Goal: Task Accomplishment & Management: Manage account settings

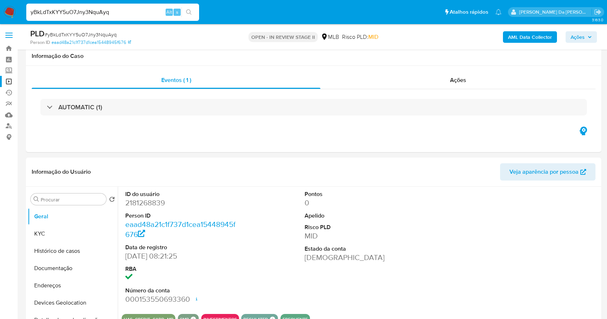
select select "10"
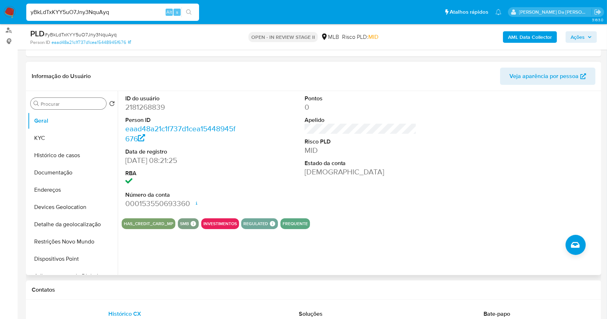
click at [68, 105] on input "Procurar" at bounding box center [72, 104] width 63 height 6
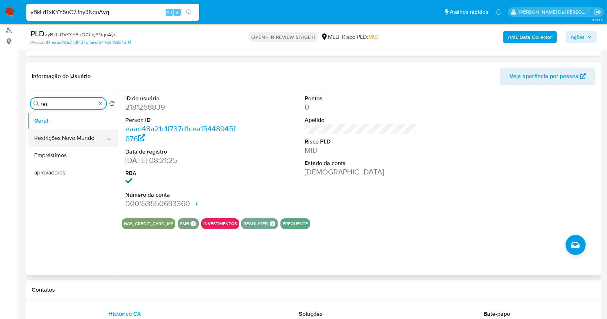
type input "res"
click at [71, 136] on button "Restrições Novo Mundo" at bounding box center [70, 138] width 84 height 17
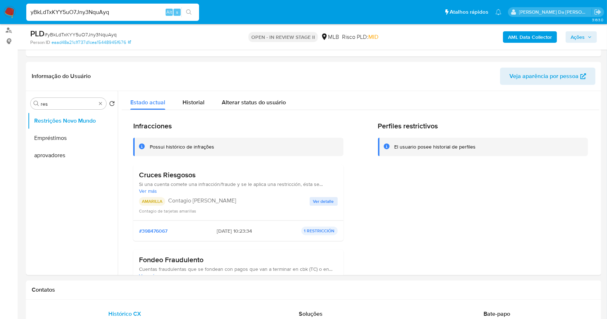
click at [138, 9] on input "yBkLdTxKYY5uO7Jny3NquAyq" at bounding box center [112, 12] width 173 height 9
paste input "Gl2lyaFXInZOkzTeHUpVk3WO"
type input "Gl2lyaFXInZOkzTeHUpVk3WO"
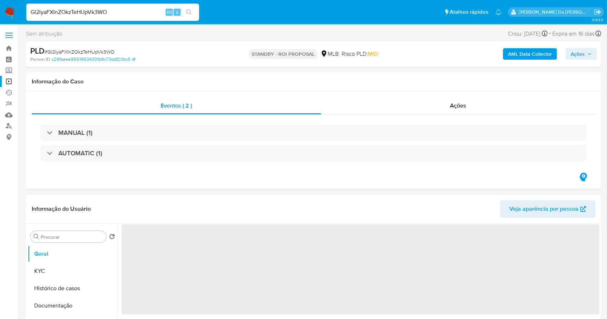
select select "10"
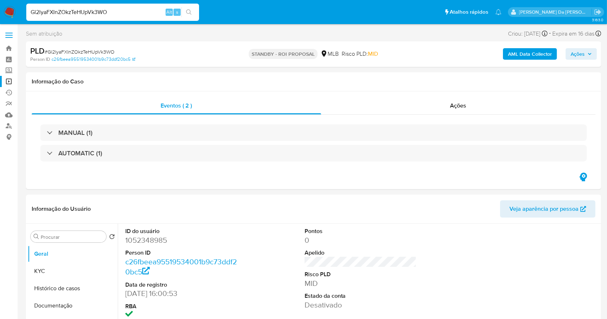
click at [9, 10] on img at bounding box center [10, 12] width 12 height 12
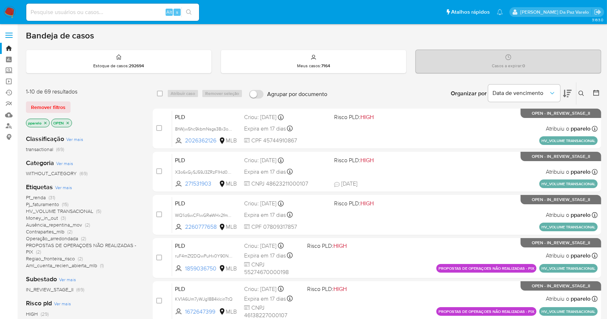
click at [582, 91] on icon at bounding box center [582, 94] width 6 height 6
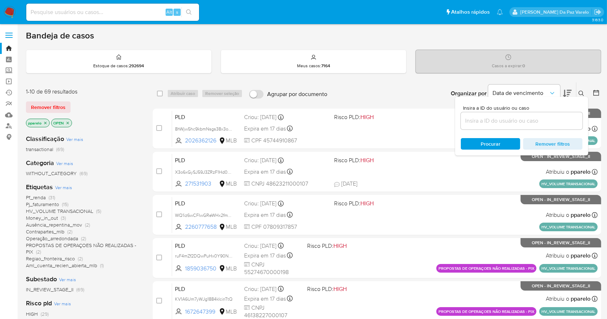
click at [528, 120] on input at bounding box center [522, 120] width 122 height 9
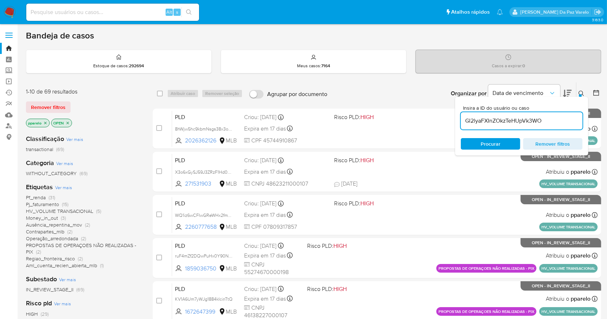
type input "Gl2lyaFXInZOkzTeHUpVk3WO"
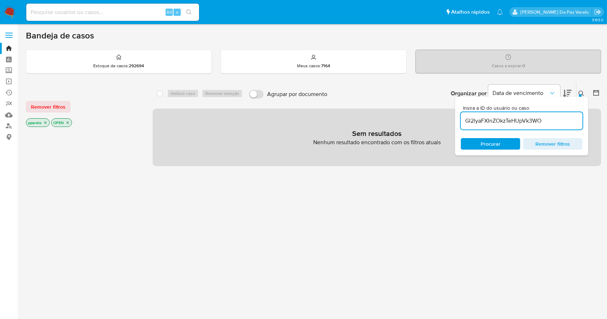
click at [46, 123] on icon "close-filter" at bounding box center [45, 123] width 4 height 4
click at [40, 124] on icon "close-filter" at bounding box center [42, 123] width 4 height 4
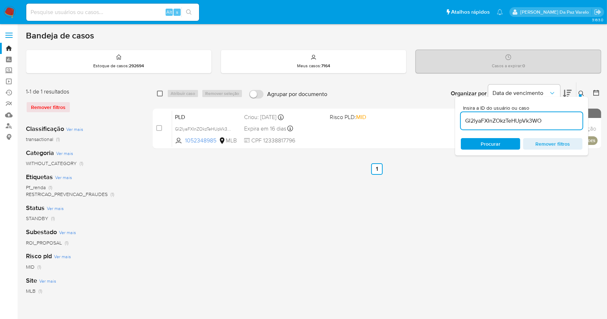
click at [158, 95] on input "checkbox" at bounding box center [160, 94] width 6 height 6
checkbox input "true"
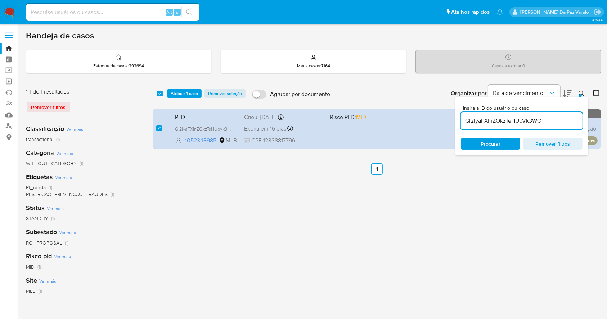
click at [582, 97] on div "Insira a ID do usuário ou caso Gl2lyaFXInZOkzTeHUpVk3WO Procurar Remover filtros" at bounding box center [521, 126] width 133 height 59
click at [583, 91] on icon at bounding box center [582, 94] width 6 height 6
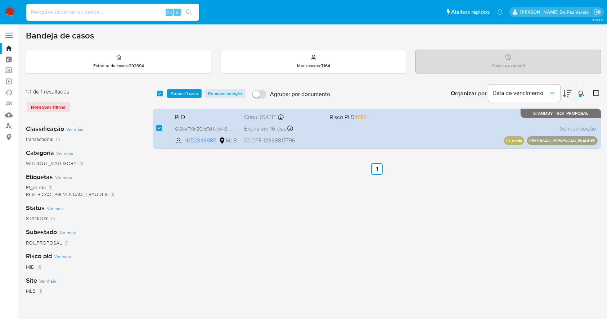
click at [583, 91] on icon at bounding box center [582, 94] width 6 height 6
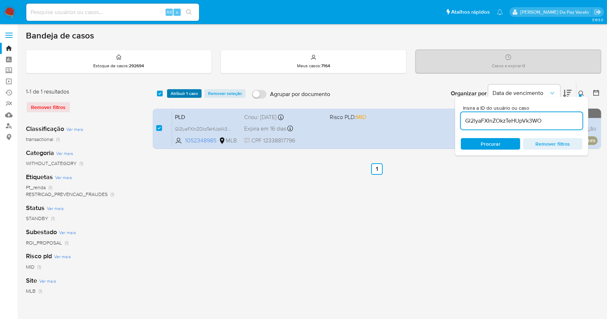
click at [172, 93] on span "Atribuir 1 caso" at bounding box center [184, 93] width 27 height 7
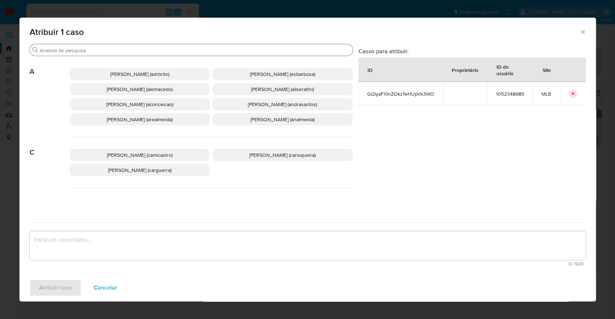
click at [202, 50] on input "Buscar" at bounding box center [195, 50] width 310 height 6
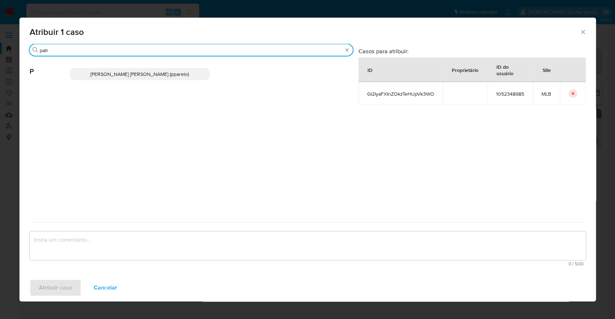
type input "patr"
click at [173, 72] on span "Patricia Aparecida Da Paz Varelo (pparelo)" at bounding box center [139, 74] width 98 height 7
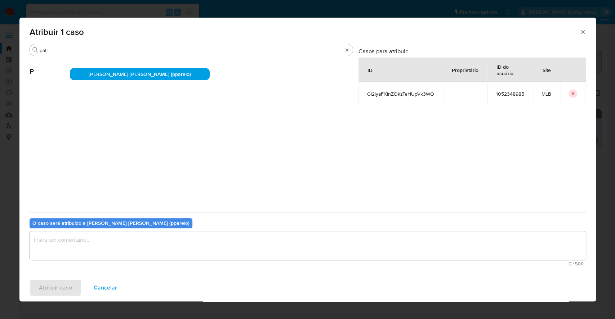
click at [183, 247] on textarea "assign-modal" at bounding box center [308, 245] width 556 height 29
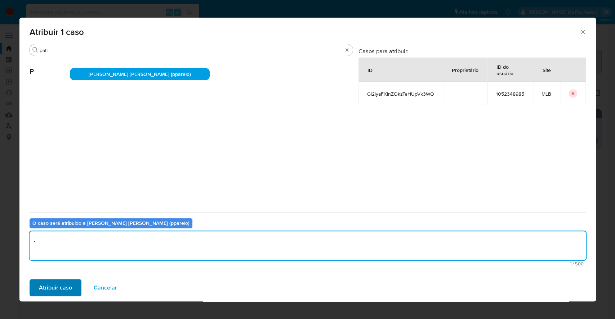
type textarea "."
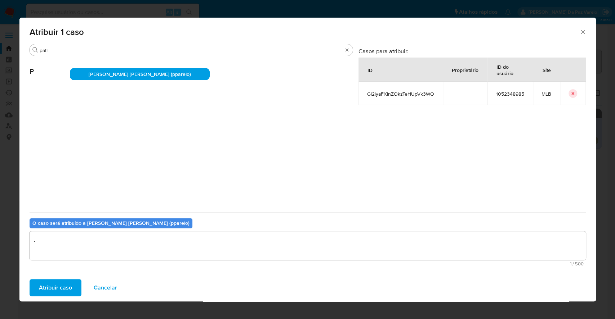
click at [74, 292] on button "Atribuir caso" at bounding box center [56, 287] width 52 height 17
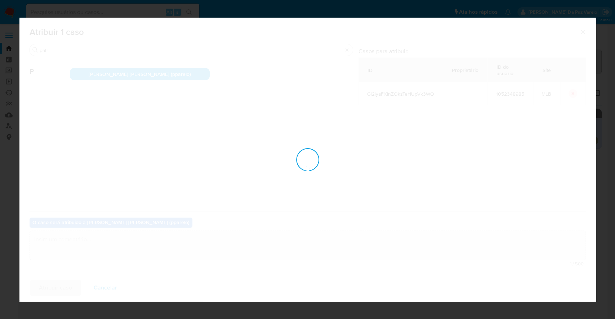
checkbox input "false"
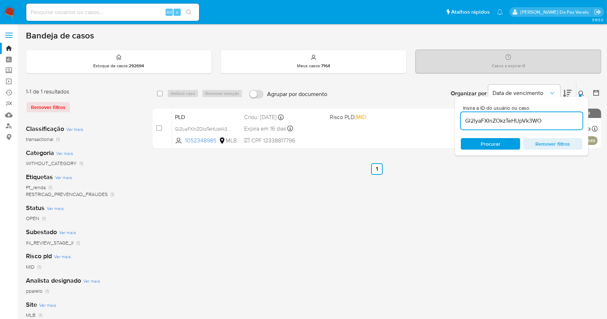
click at [582, 95] on icon at bounding box center [582, 94] width 6 height 6
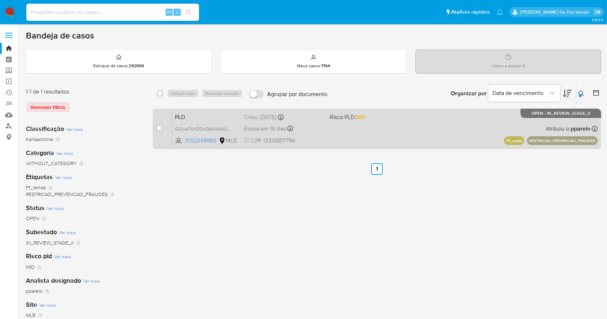
click at [309, 125] on div "Expira em 16 dias Expira em 27/10/2025 00:30:39" at bounding box center [284, 129] width 80 height 10
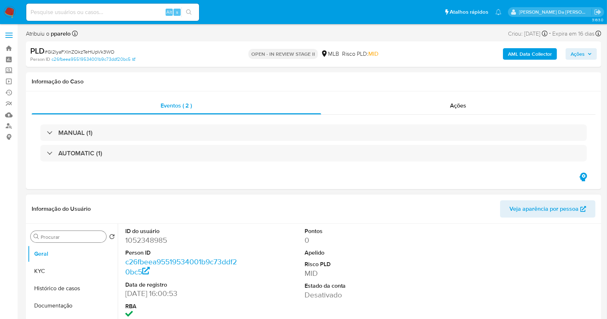
click at [84, 235] on input "Procurar" at bounding box center [72, 237] width 63 height 6
select select "10"
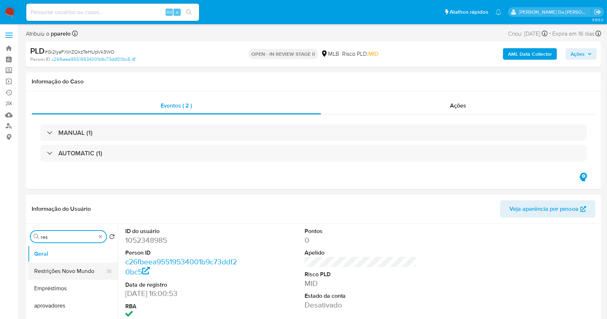
type input "res"
click at [71, 278] on button "Restrições Novo Mundo" at bounding box center [70, 271] width 84 height 17
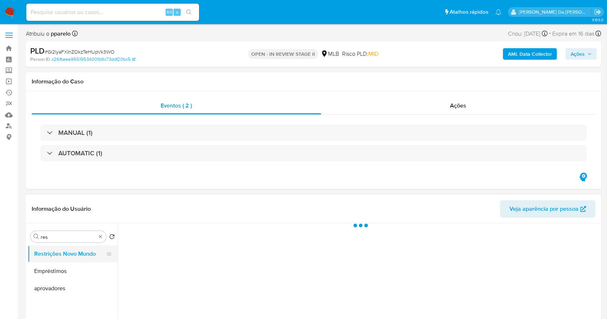
click at [85, 248] on button "Restrições Novo Mundo" at bounding box center [70, 254] width 84 height 17
click at [85, 258] on button "Restrições Novo Mundo" at bounding box center [70, 254] width 84 height 17
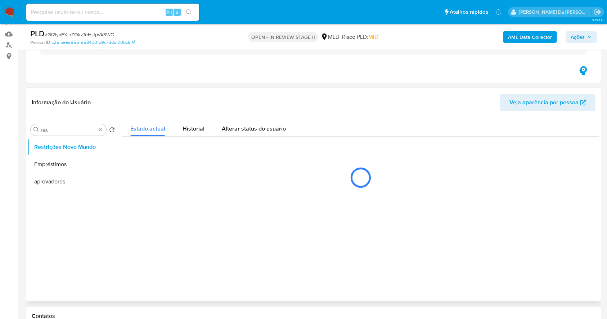
scroll to position [96, 0]
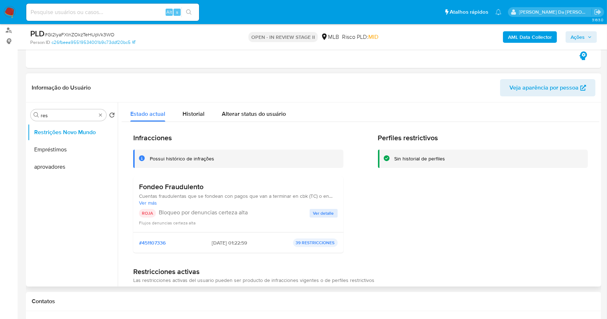
click at [124, 13] on input at bounding box center [112, 12] width 173 height 9
paste input "dqIqEbcvIwpIstK4Hue0EIeB"
type input "dqIqEbcvIwpIstK4Hue0EIeB"
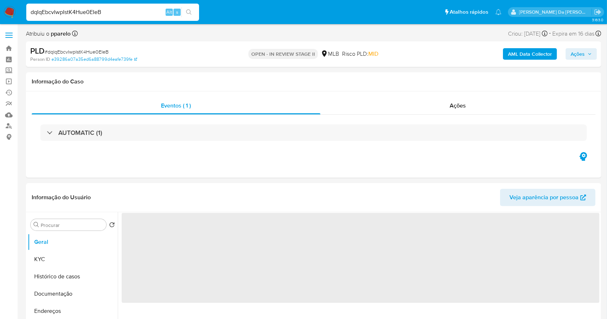
select select "10"
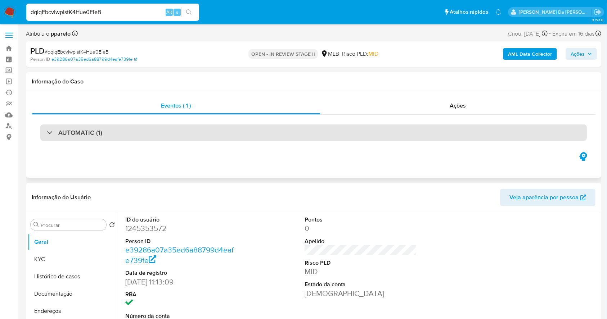
click at [99, 131] on h3 "AUTOMATIC (1)" at bounding box center [80, 133] width 44 height 8
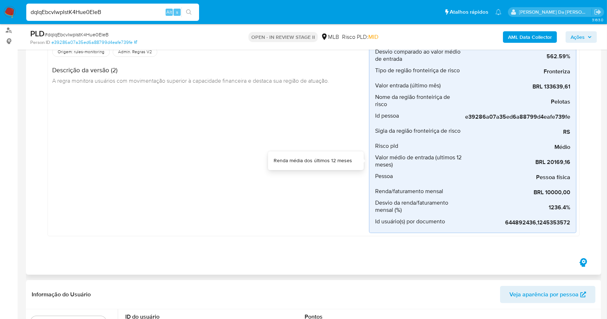
scroll to position [48, 0]
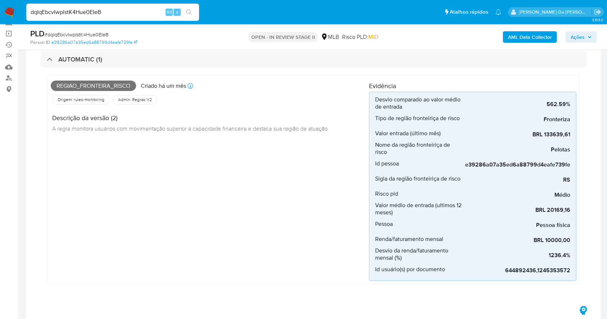
click at [143, 18] on div "dqIqEbcvIwpIstK4Hue0EIeB Alt s" at bounding box center [112, 12] width 173 height 17
click at [147, 10] on input "dqIqEbcvIwpIstK4Hue0EIeB" at bounding box center [112, 12] width 173 height 9
paste input "EMlTcgUqzwALa61tDGpaVIUw"
type input "EMlTcgUqzwALa61tDGpaVIUw"
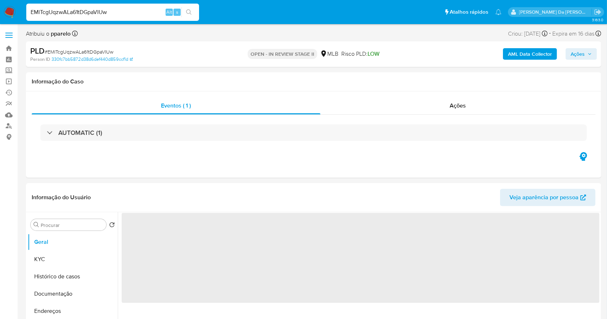
select select "10"
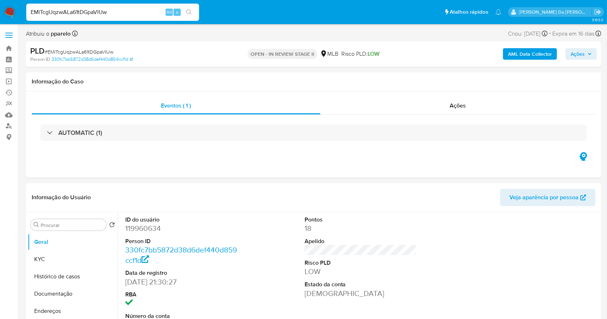
scroll to position [165, 0]
